Goal: Navigation & Orientation: Find specific page/section

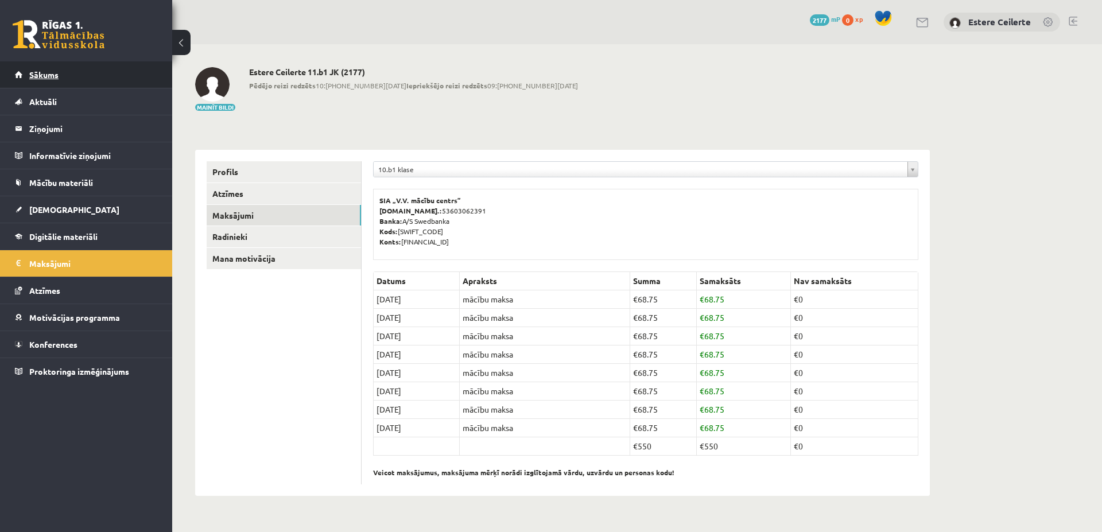
click at [51, 72] on span "Sākums" at bounding box center [43, 74] width 29 height 10
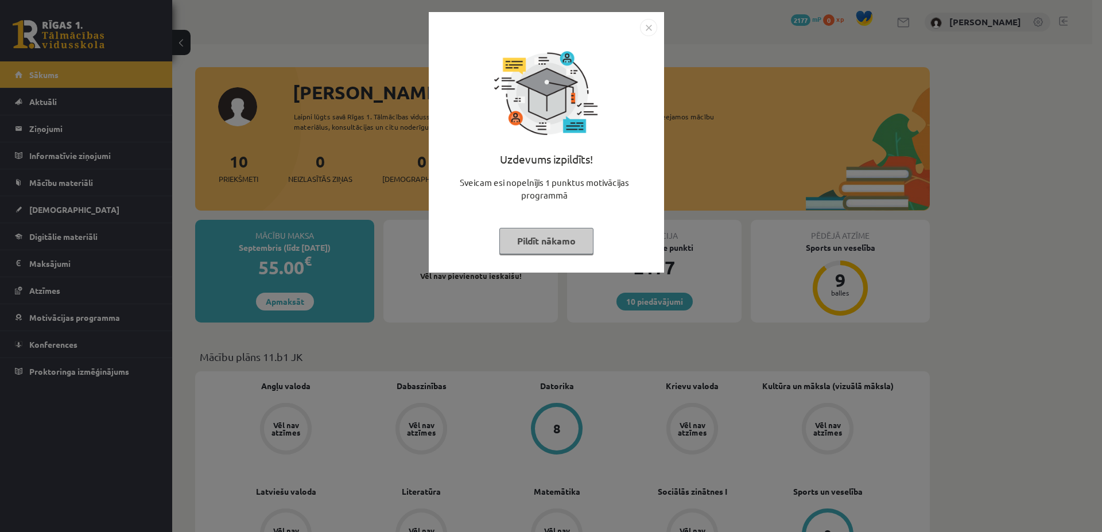
click at [554, 235] on button "Pildīt nākamo" at bounding box center [546, 241] width 94 height 26
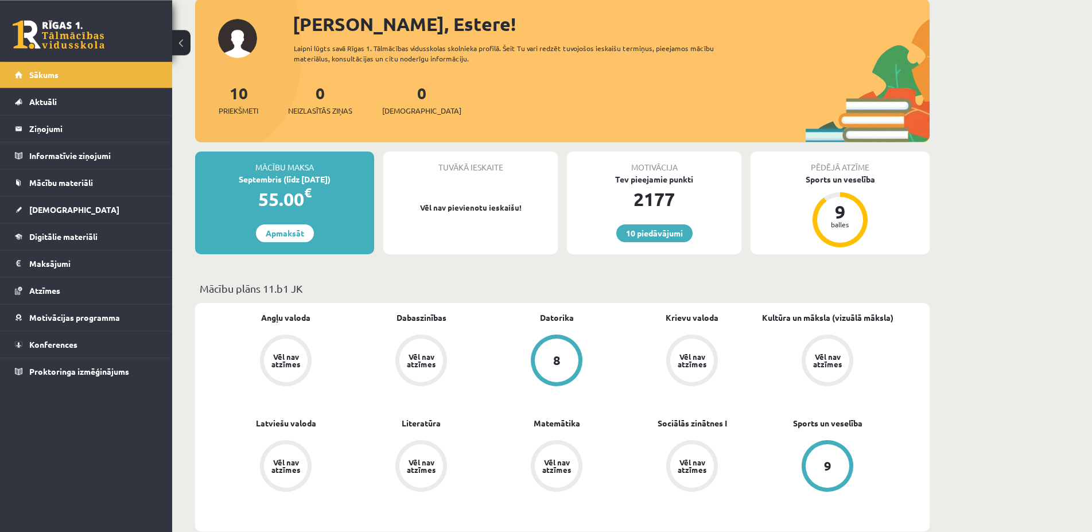
scroll to position [117, 0]
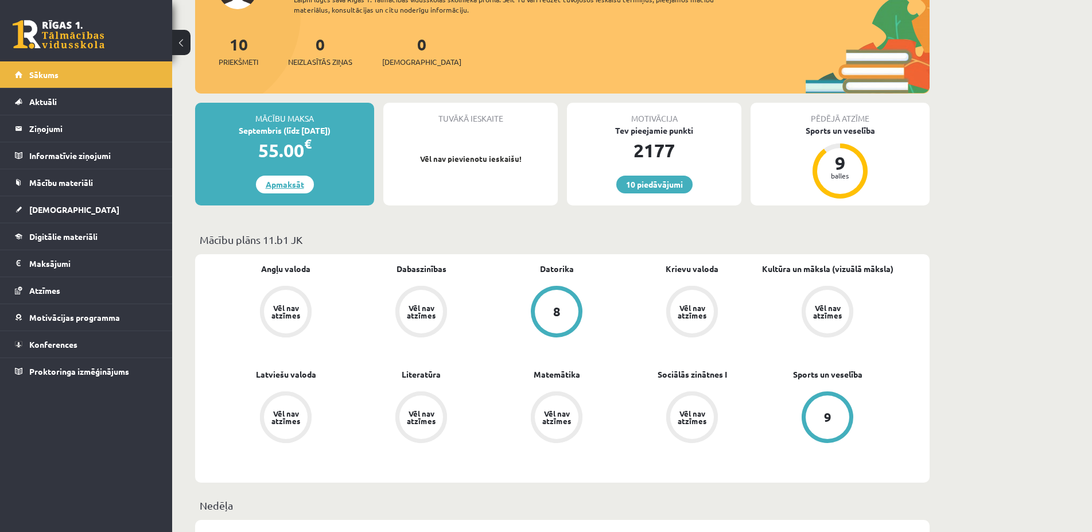
click at [277, 187] on link "Apmaksāt" at bounding box center [285, 185] width 58 height 18
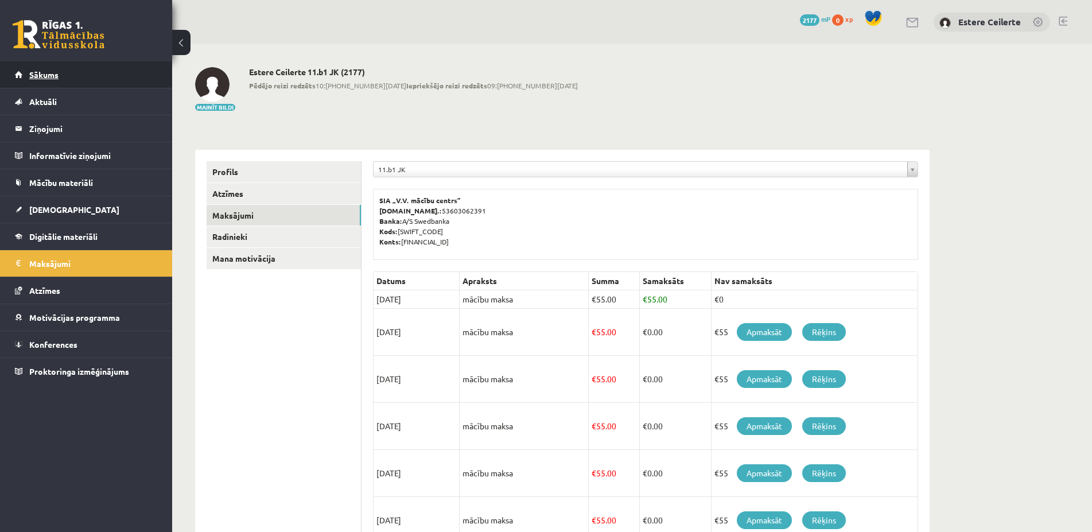
click at [32, 75] on span "Sākums" at bounding box center [43, 74] width 29 height 10
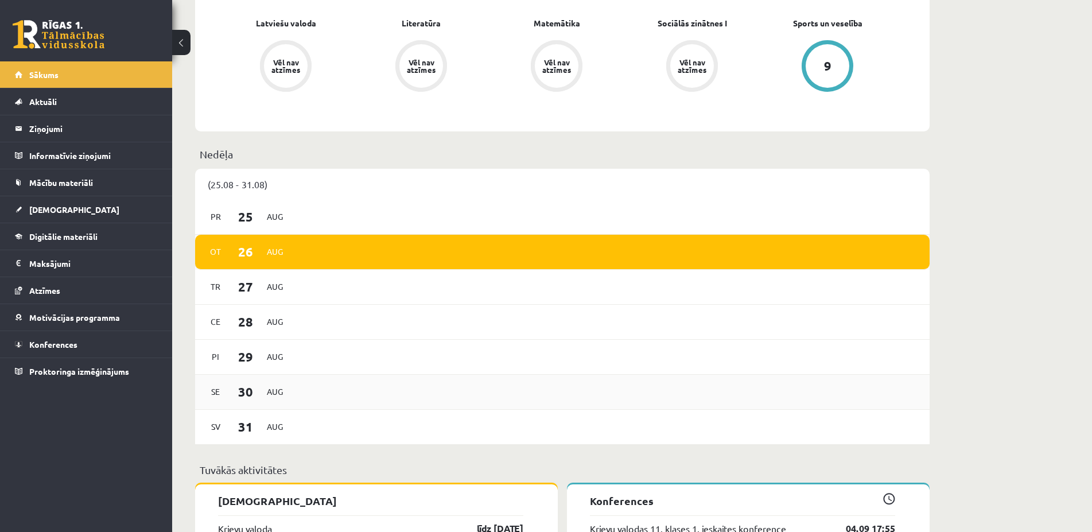
scroll to position [644, 0]
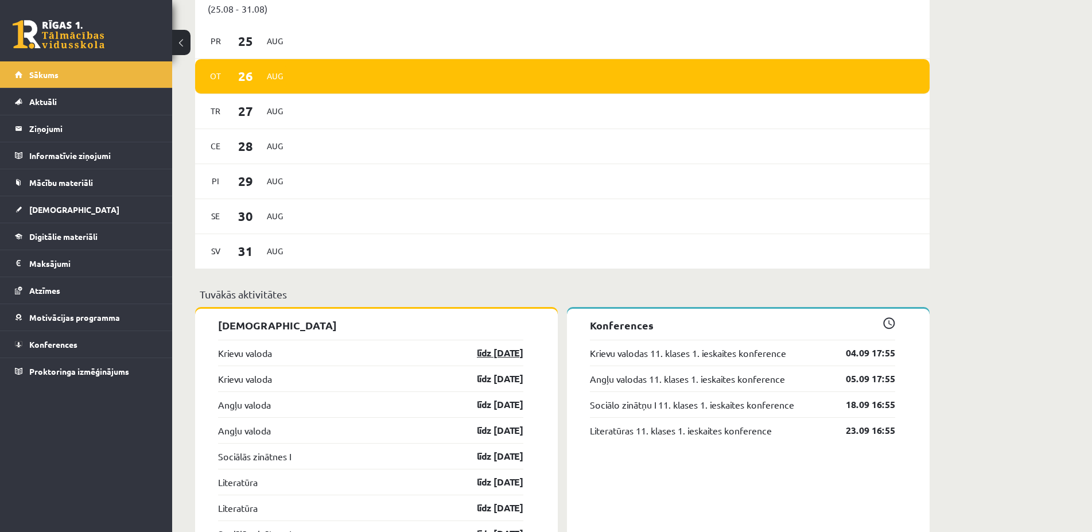
click at [519, 354] on link "līdz [DATE]" at bounding box center [490, 353] width 67 height 14
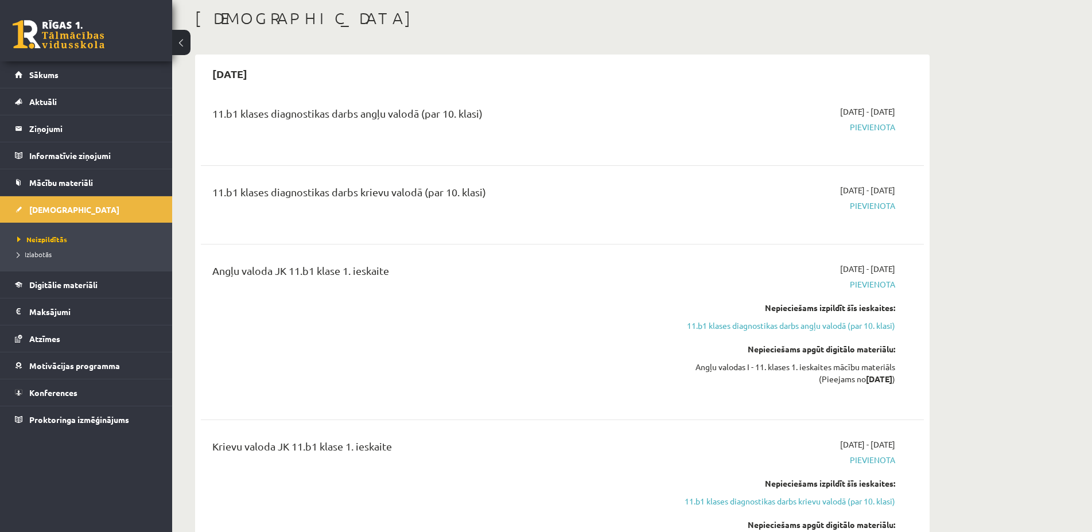
scroll to position [176, 0]
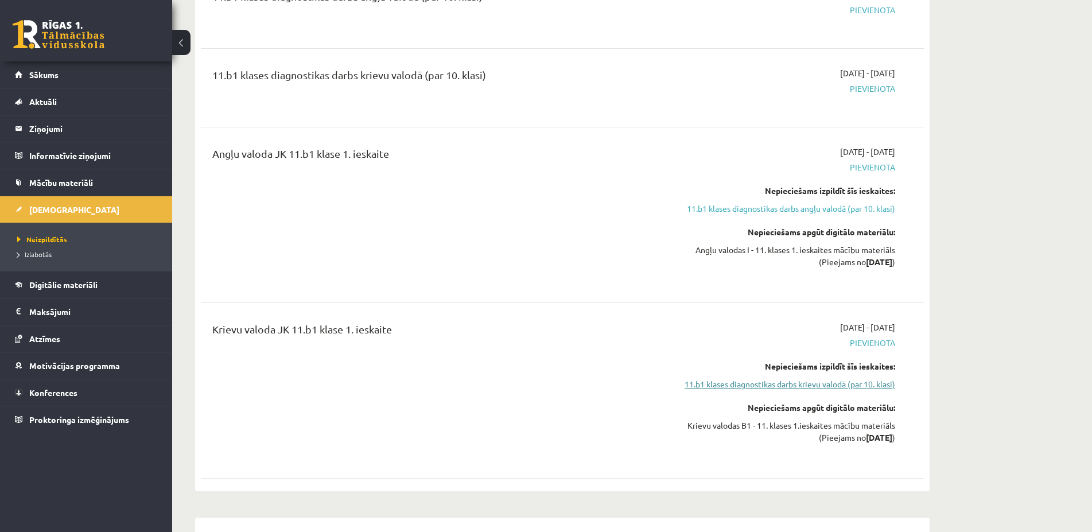
click at [813, 384] on link "11.b1 klases diagnostikas darbs krievu valodā (par 10. klasi)" at bounding box center [787, 384] width 216 height 12
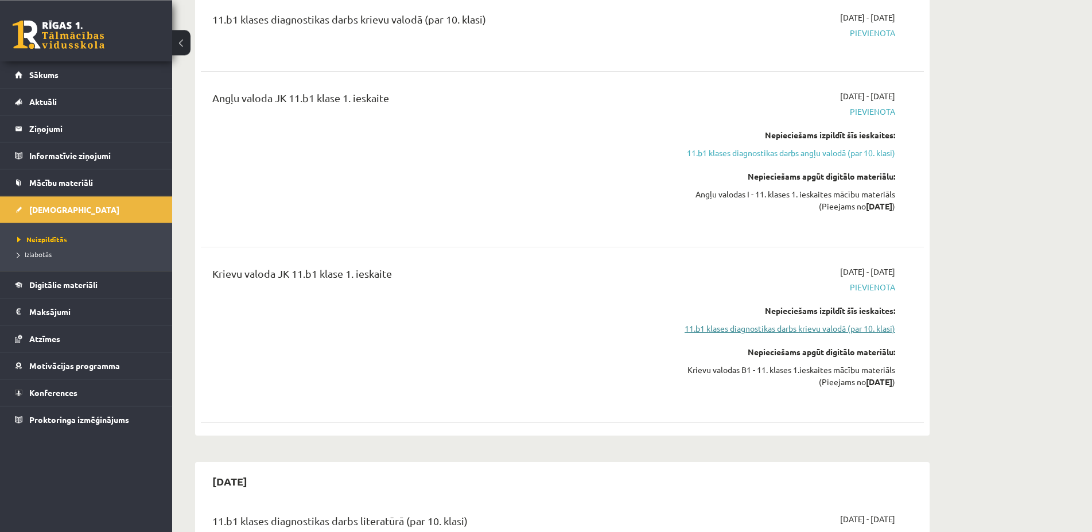
click at [816, 331] on link "11.b1 klases diagnostikas darbs krievu valodā (par 10. klasi)" at bounding box center [787, 329] width 216 height 12
click at [832, 327] on link "11.b1 klases diagnostikas darbs krievu valodā (par 10. klasi)" at bounding box center [787, 329] width 216 height 12
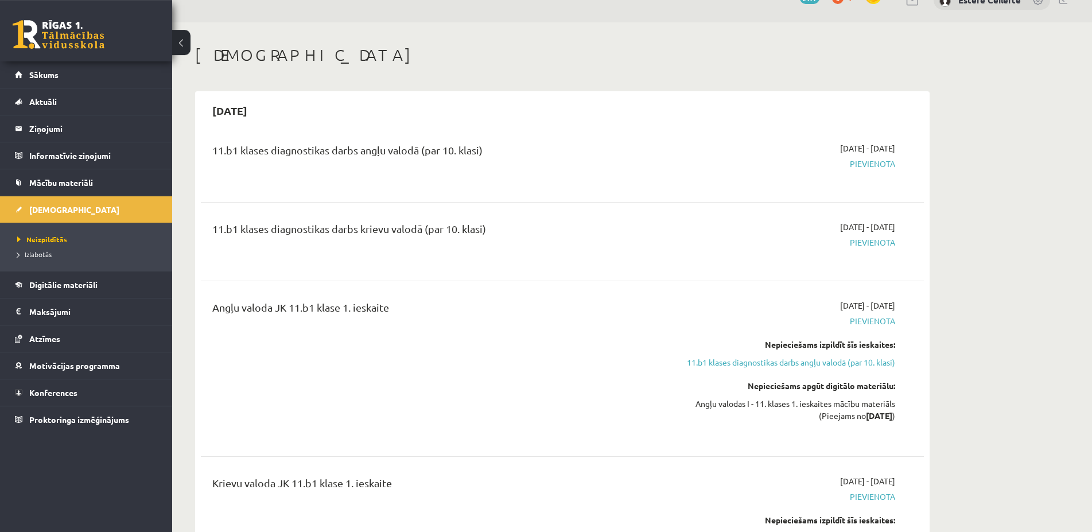
scroll to position [0, 0]
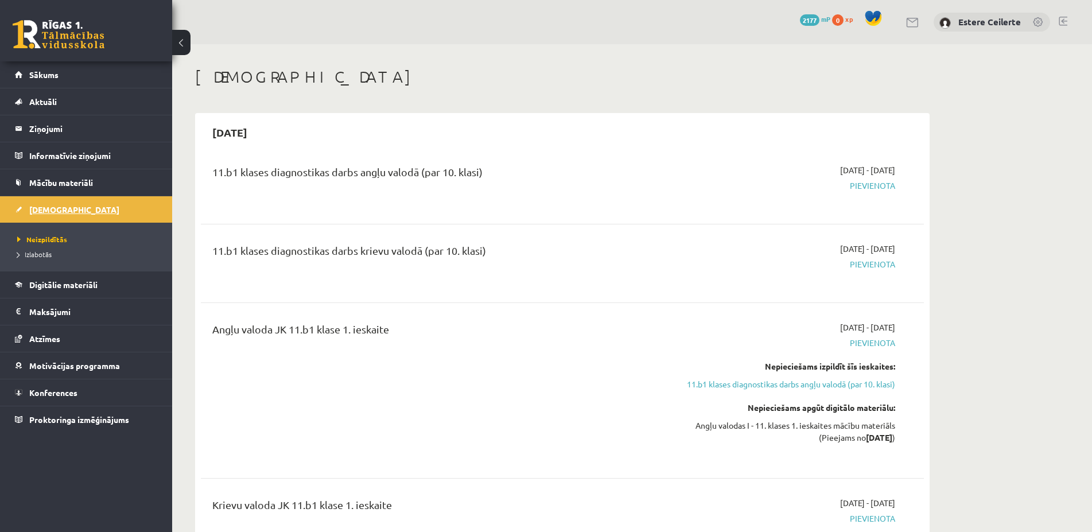
click at [66, 212] on link "[DEMOGRAPHIC_DATA]" at bounding box center [86, 209] width 143 height 26
click at [56, 96] on link "Aktuāli" at bounding box center [86, 101] width 143 height 26
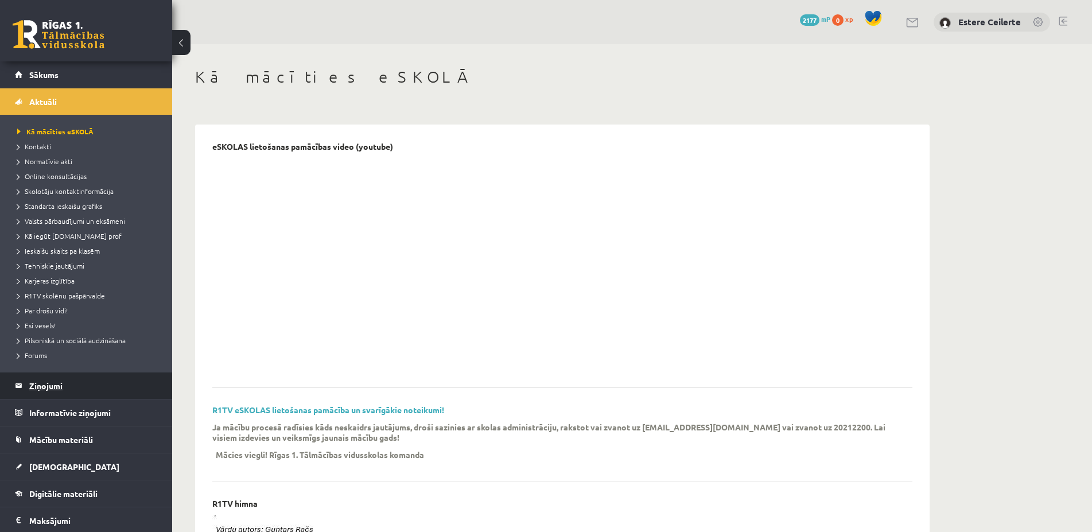
click at [37, 386] on legend "Ziņojumi 0" at bounding box center [93, 385] width 129 height 26
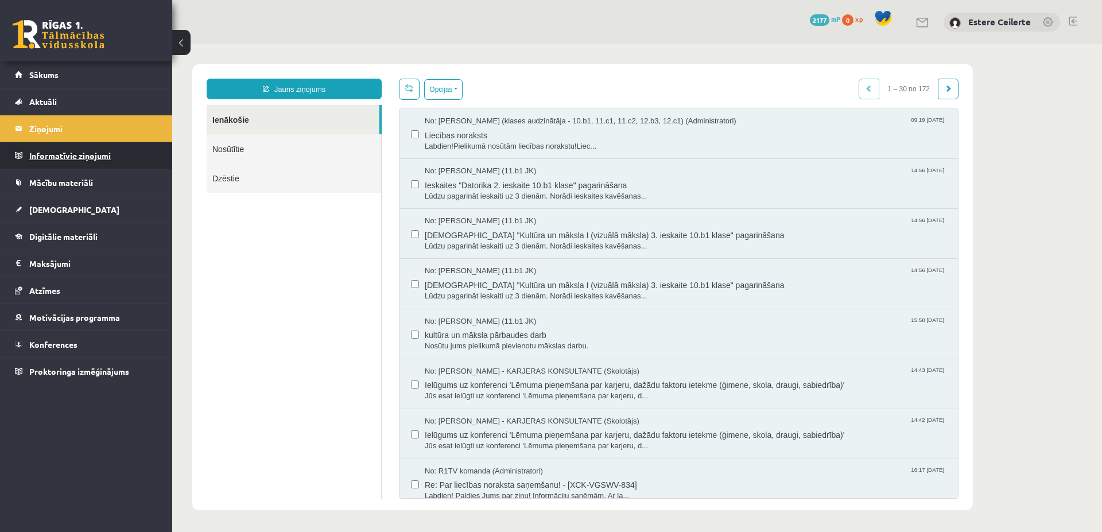
click at [42, 146] on legend "Informatīvie ziņojumi 0" at bounding box center [93, 155] width 129 height 26
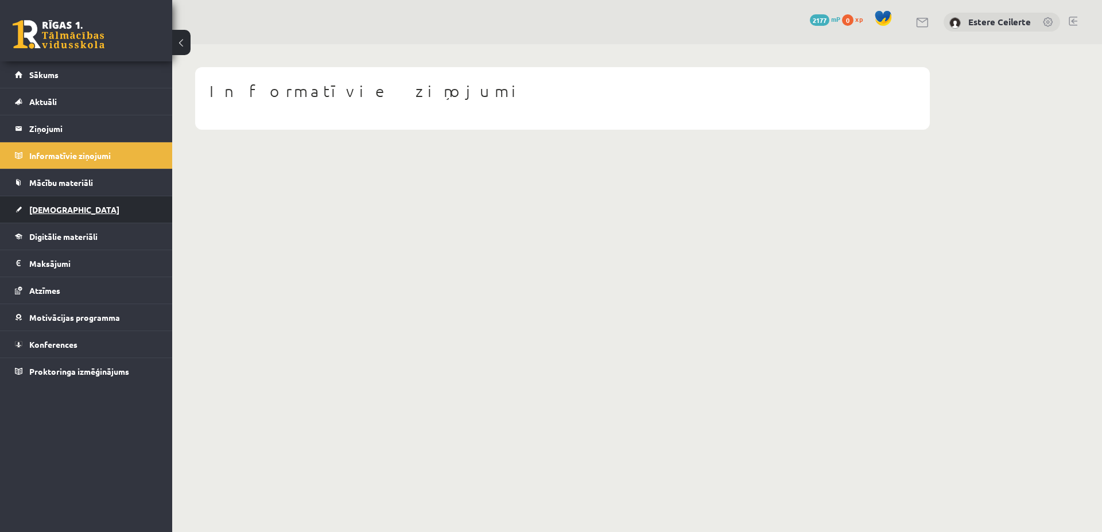
click at [49, 207] on span "[DEMOGRAPHIC_DATA]" at bounding box center [74, 209] width 90 height 10
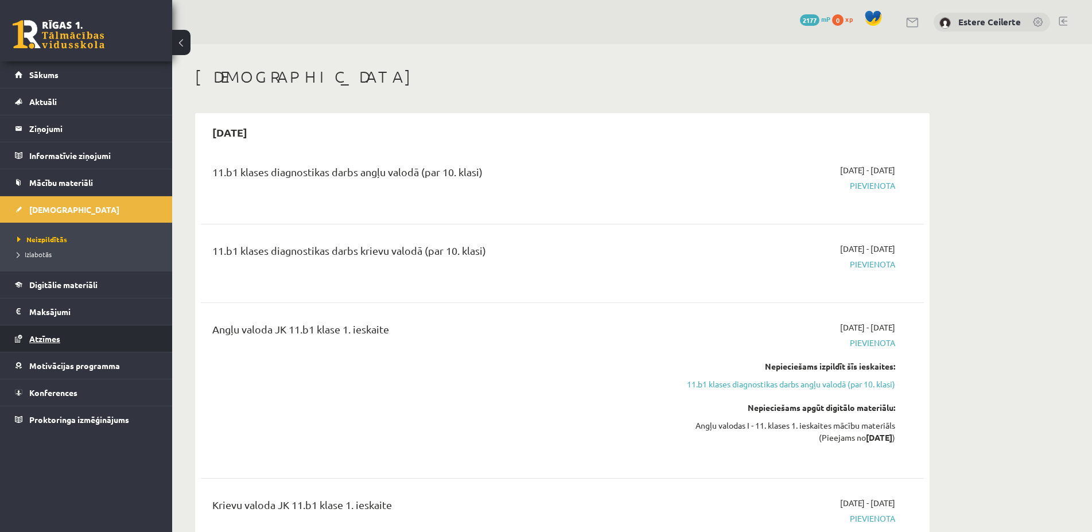
click at [54, 339] on span "Atzīmes" at bounding box center [44, 338] width 31 height 10
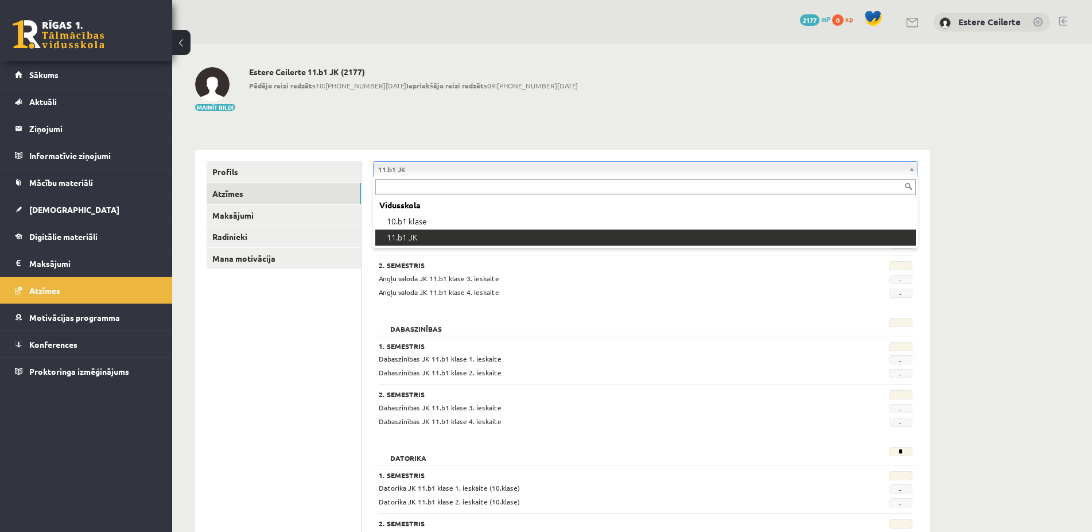
click at [909, 167] on body "0 Dāvanas 2177 mP 0 xp [PERSON_NAME] Sākums Aktuāli Kā mācīties eSKOLĀ Kontakti…" at bounding box center [546, 266] width 1092 height 532
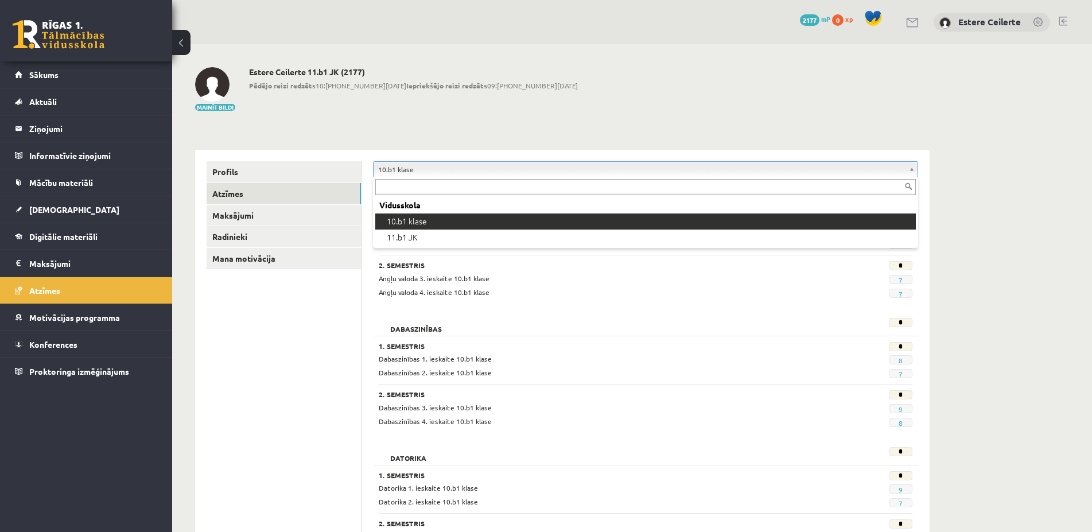
click at [913, 173] on body "eSkola - R1TV.lv 0 Dāvanas 2177 mP 0 xp Estere Ceilerte Sākums Aktuāli Kā mācīt…" at bounding box center [546, 266] width 1092 height 532
